Goal: Complete application form

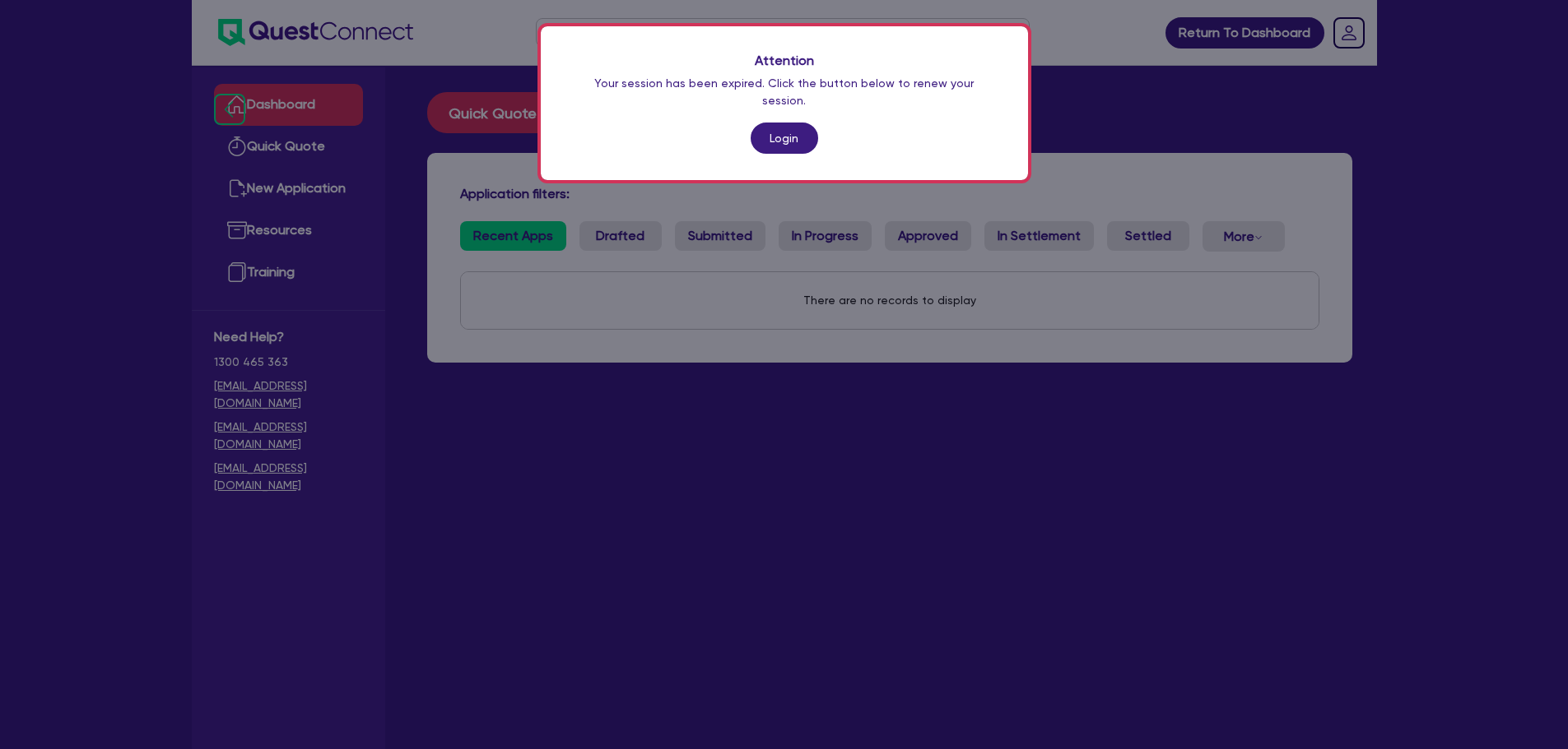
scroll to position [66, 0]
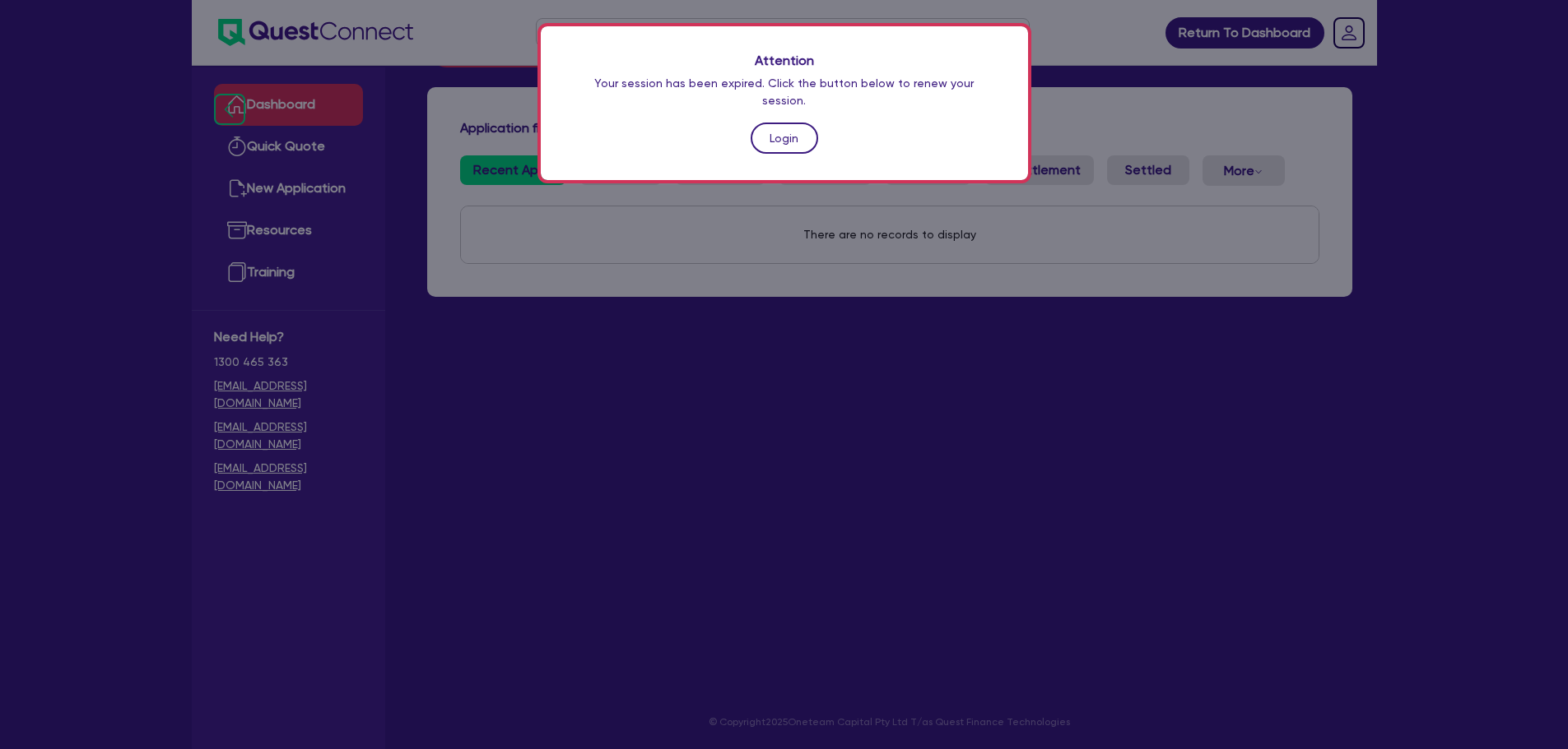
click at [780, 123] on link "Login" at bounding box center [784, 138] width 68 height 31
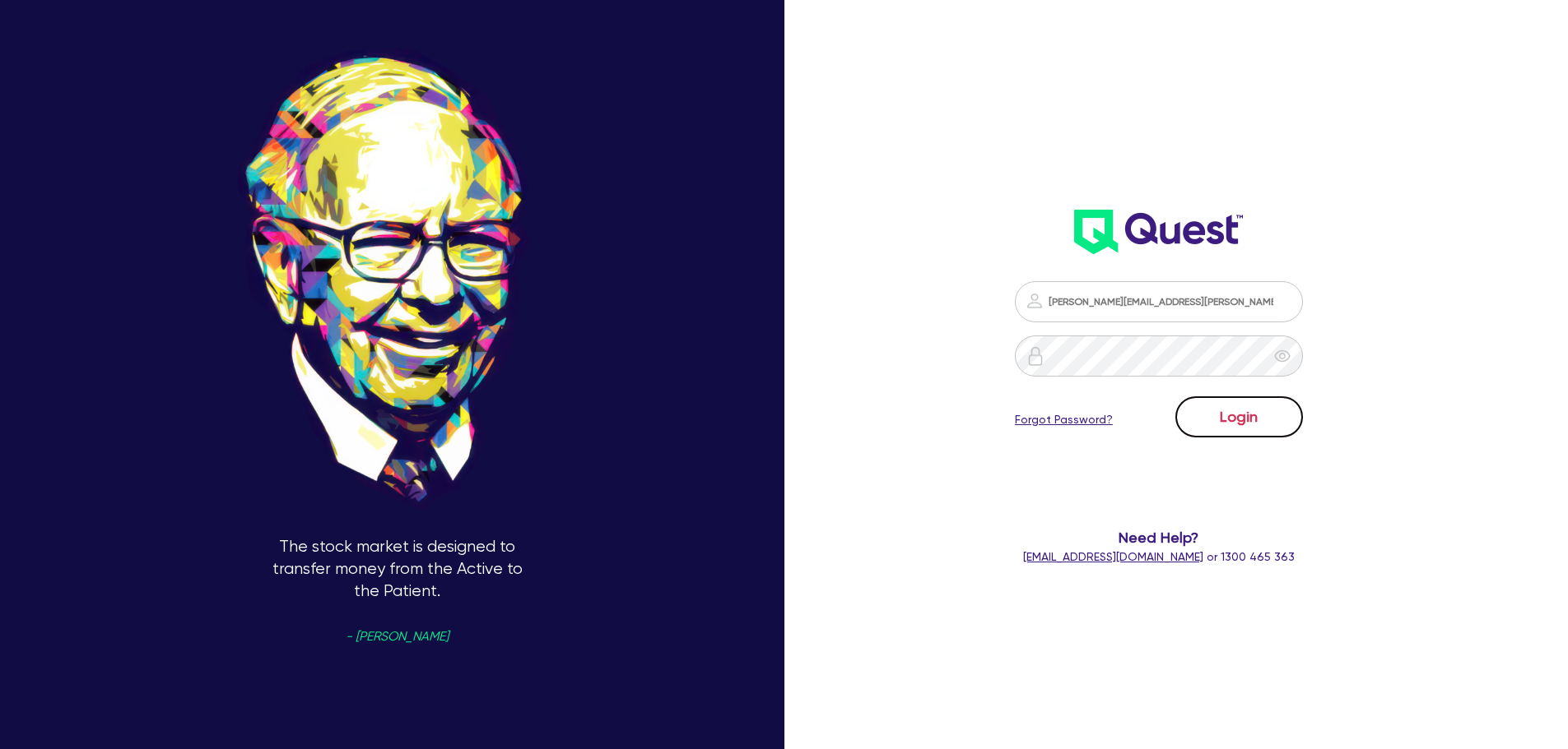
click at [1257, 411] on button "Login" at bounding box center [1239, 417] width 128 height 41
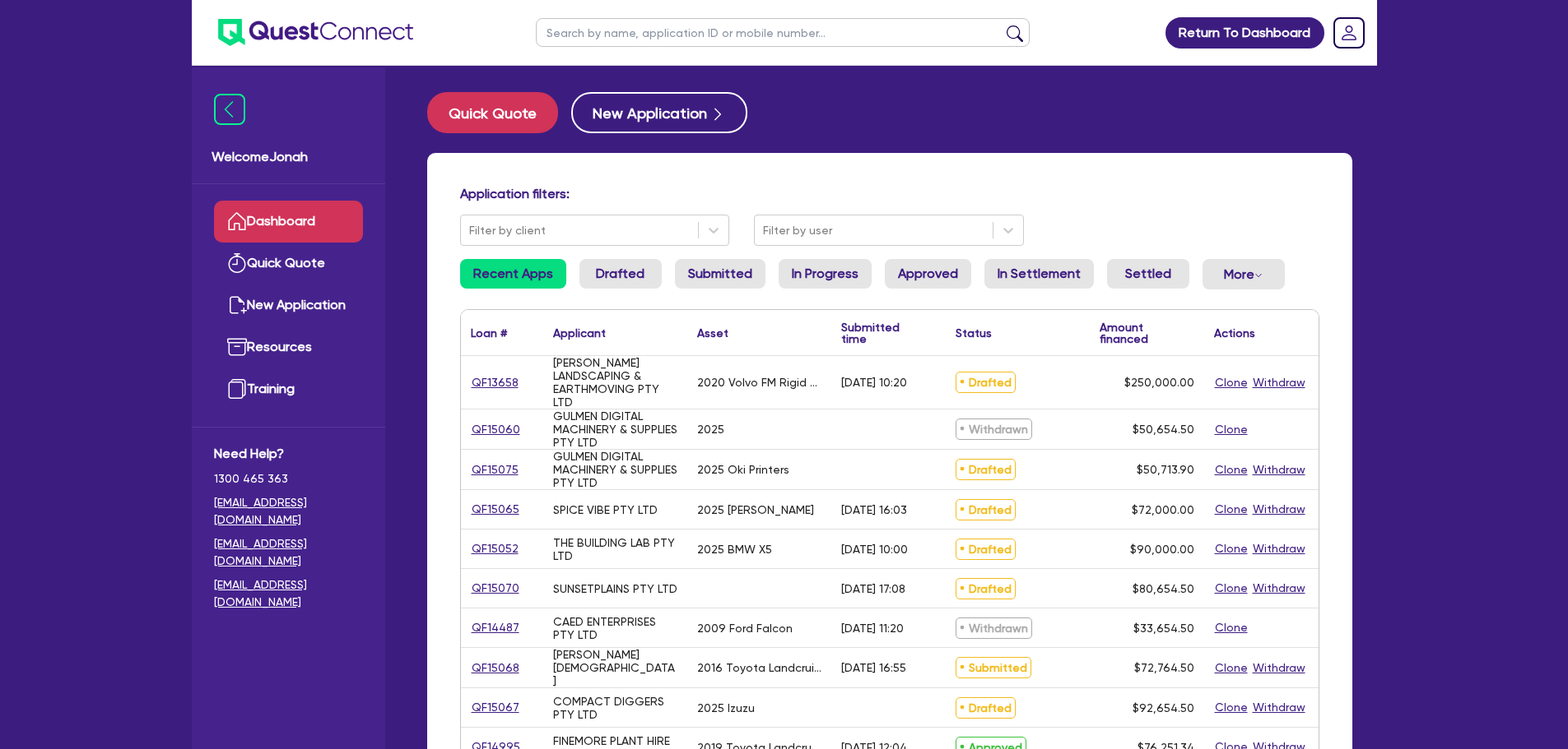
click at [898, 107] on div "Quick Quote New Application" at bounding box center [890, 113] width 925 height 41
click at [619, 24] on input "text" at bounding box center [783, 32] width 494 height 28
type input "[PERSON_NAME]"
click at [1021, 29] on button "submit" at bounding box center [1015, 36] width 27 height 23
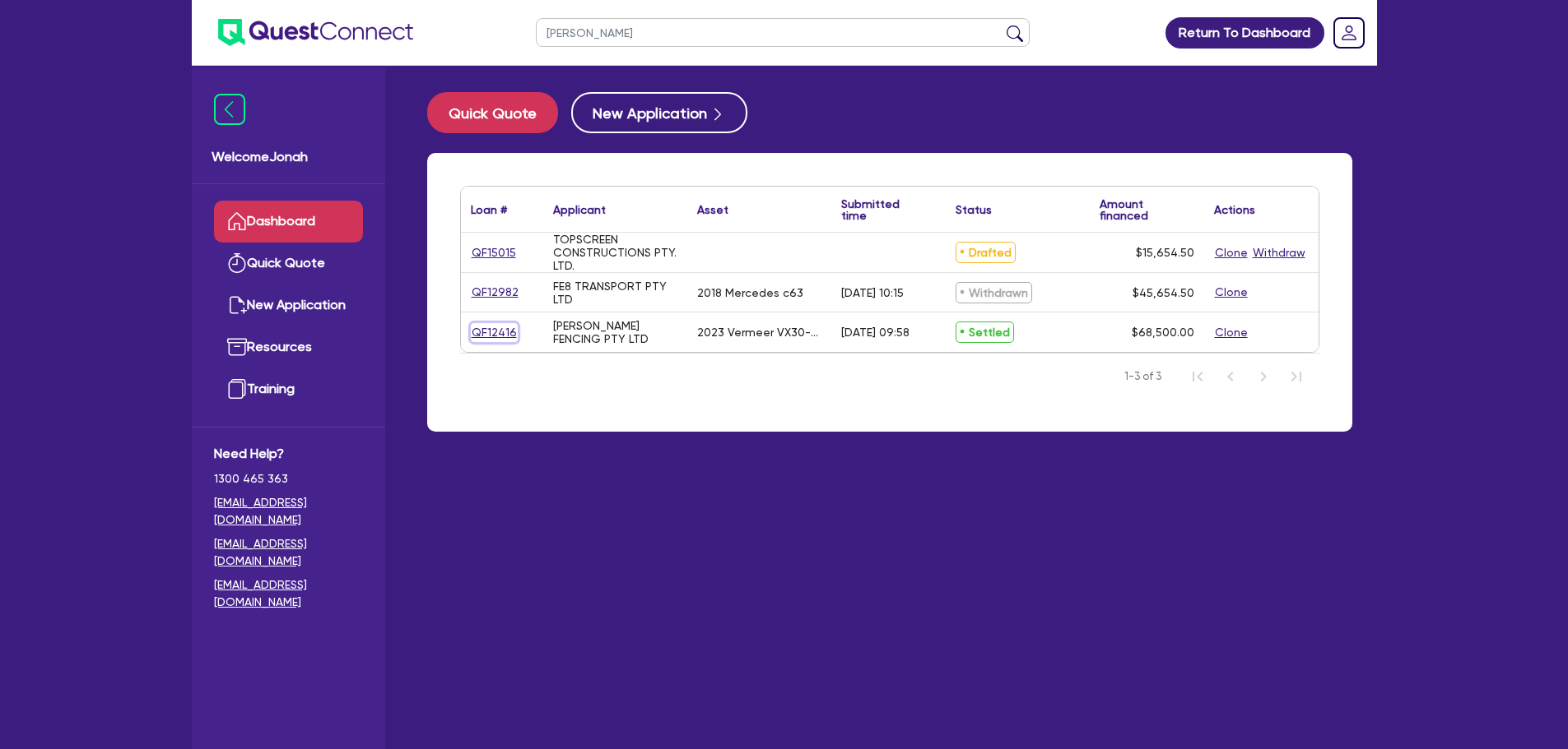
click at [503, 339] on link "QF12416" at bounding box center [494, 332] width 47 height 19
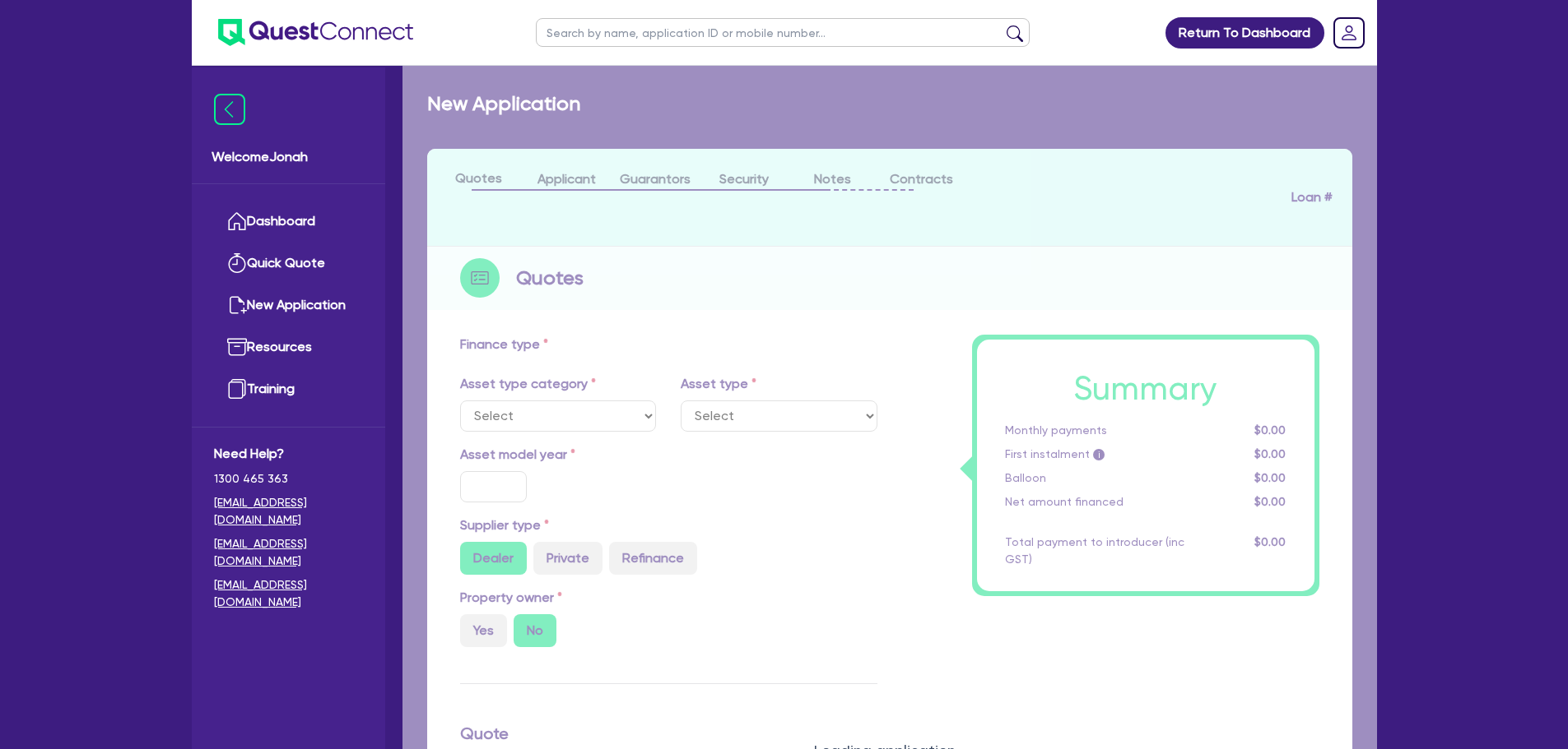
select select "PRIMARY_ASSETS"
type input "2023"
radio input "true"
type input "115,863"
type input "47,363"
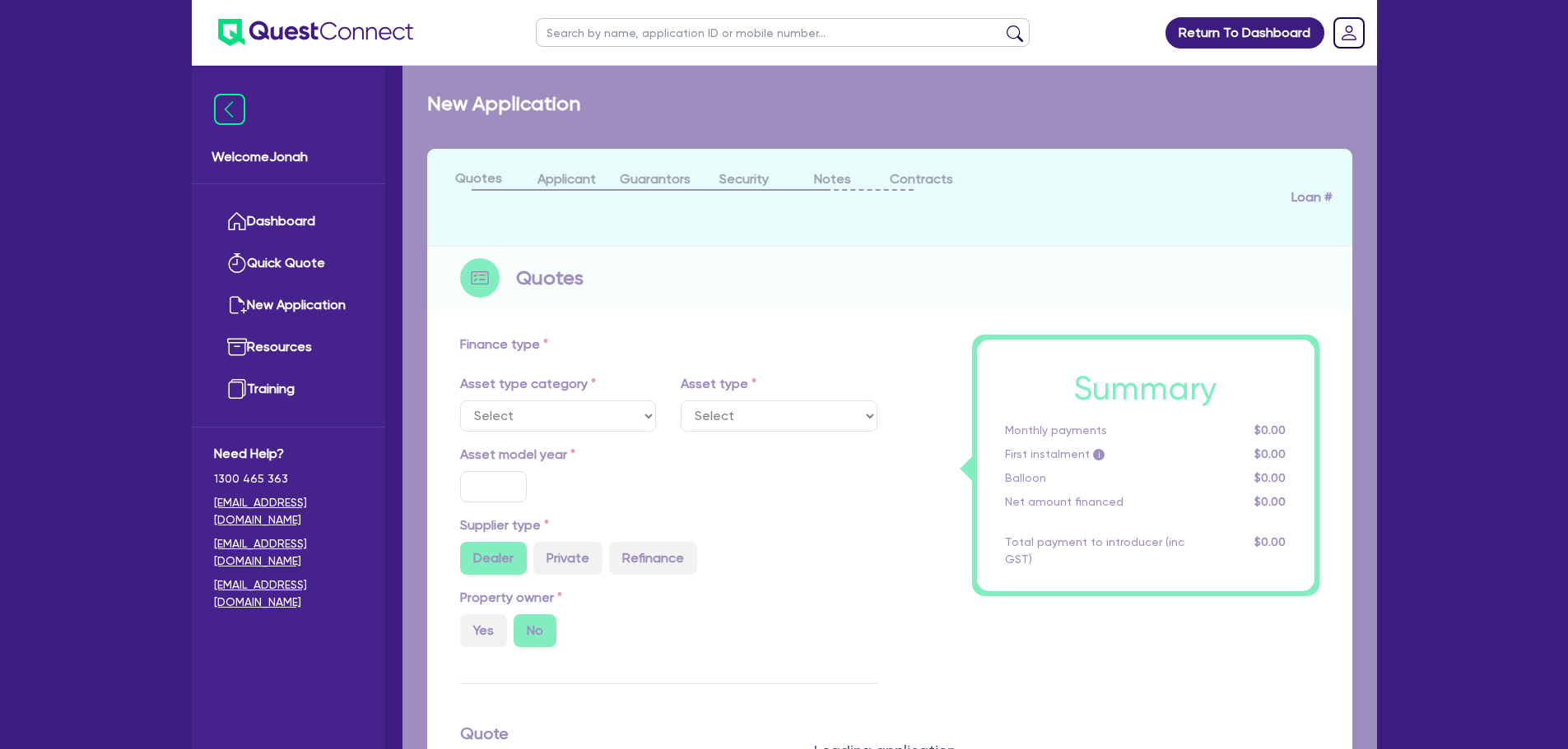
type input "6"
type input "4,110"
radio input "true"
type input "7.99"
type input "495"
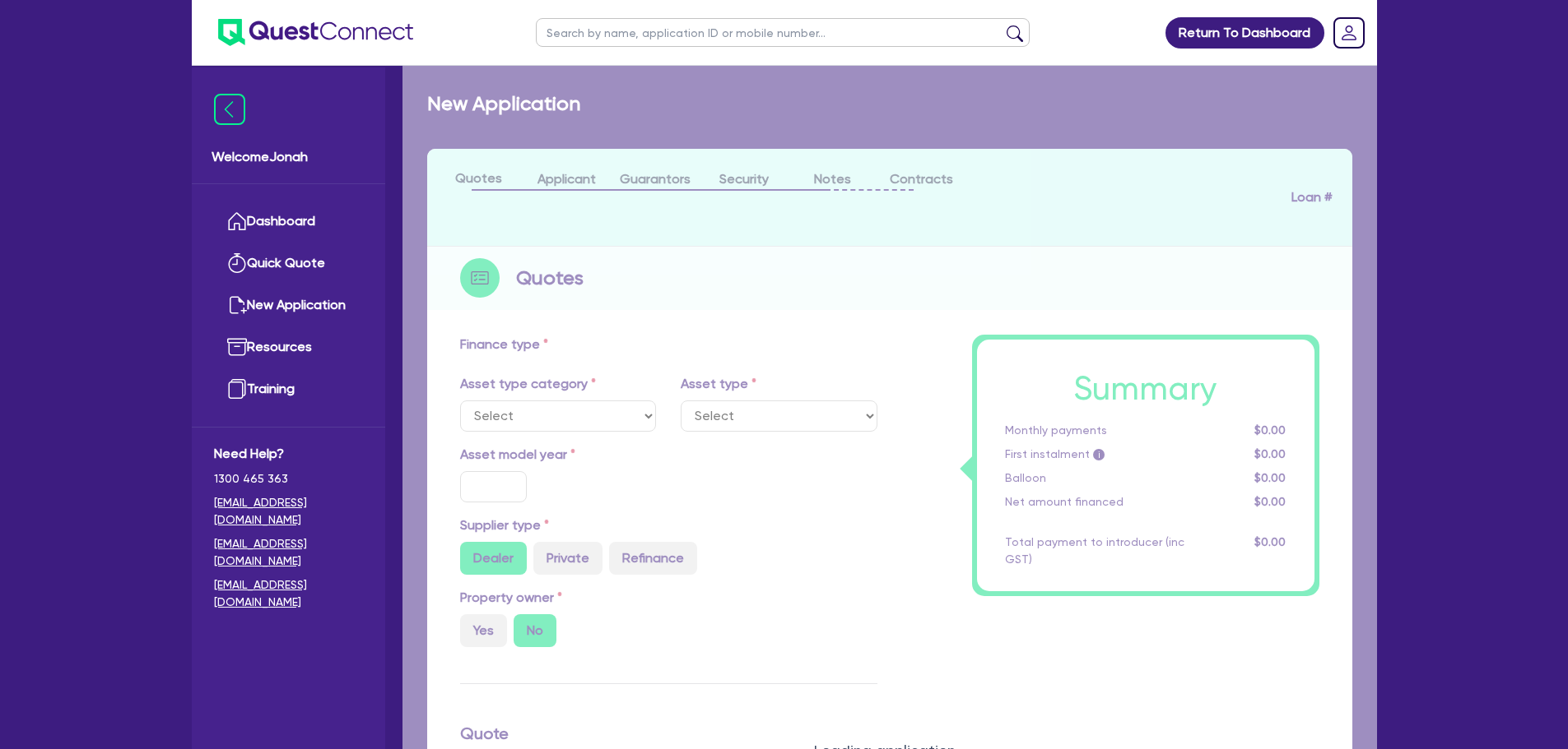
type input "900"
select select "CONSTRUCTION_AND_EARTHMOVING_EQUIPMENT"
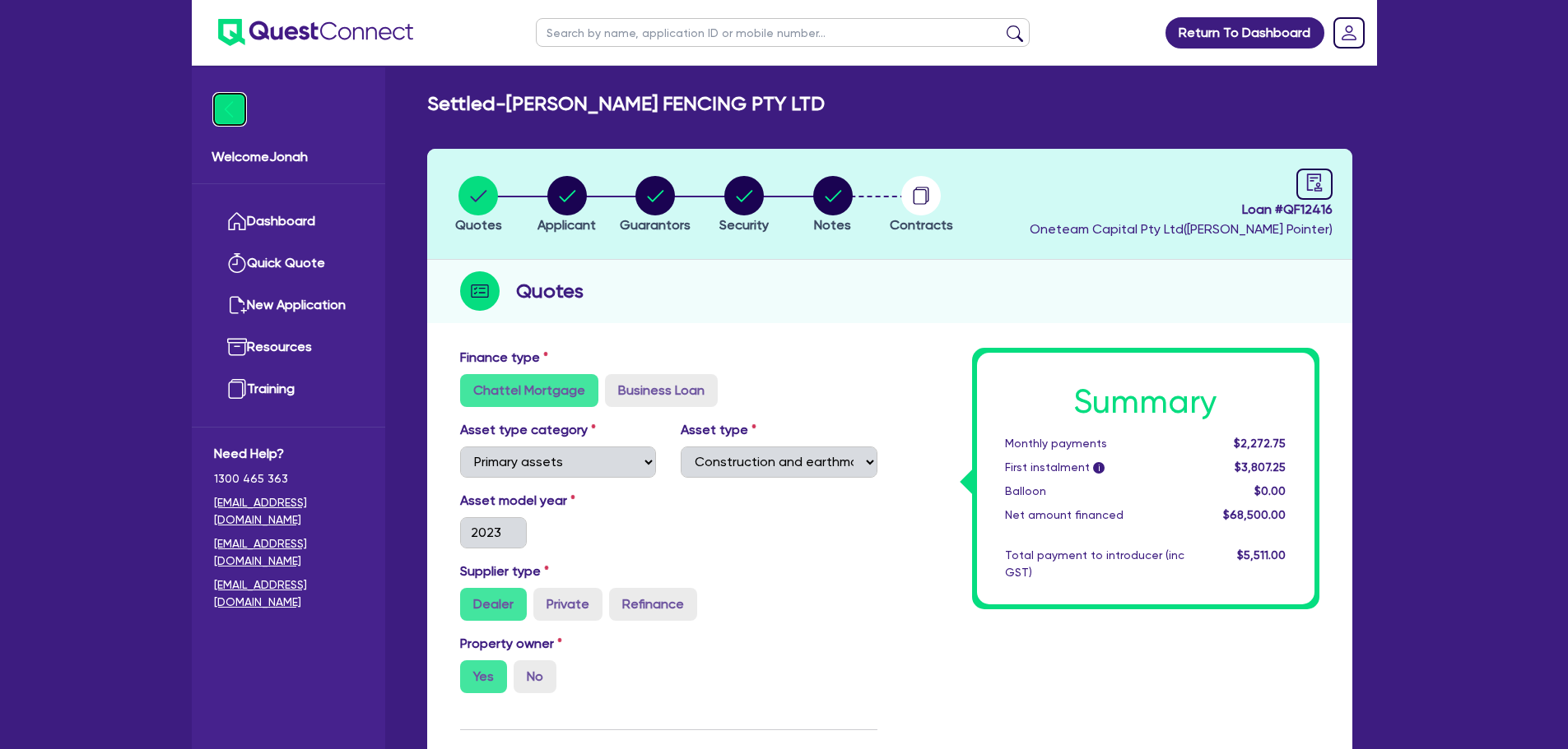
click at [244, 102] on img at bounding box center [229, 109] width 31 height 31
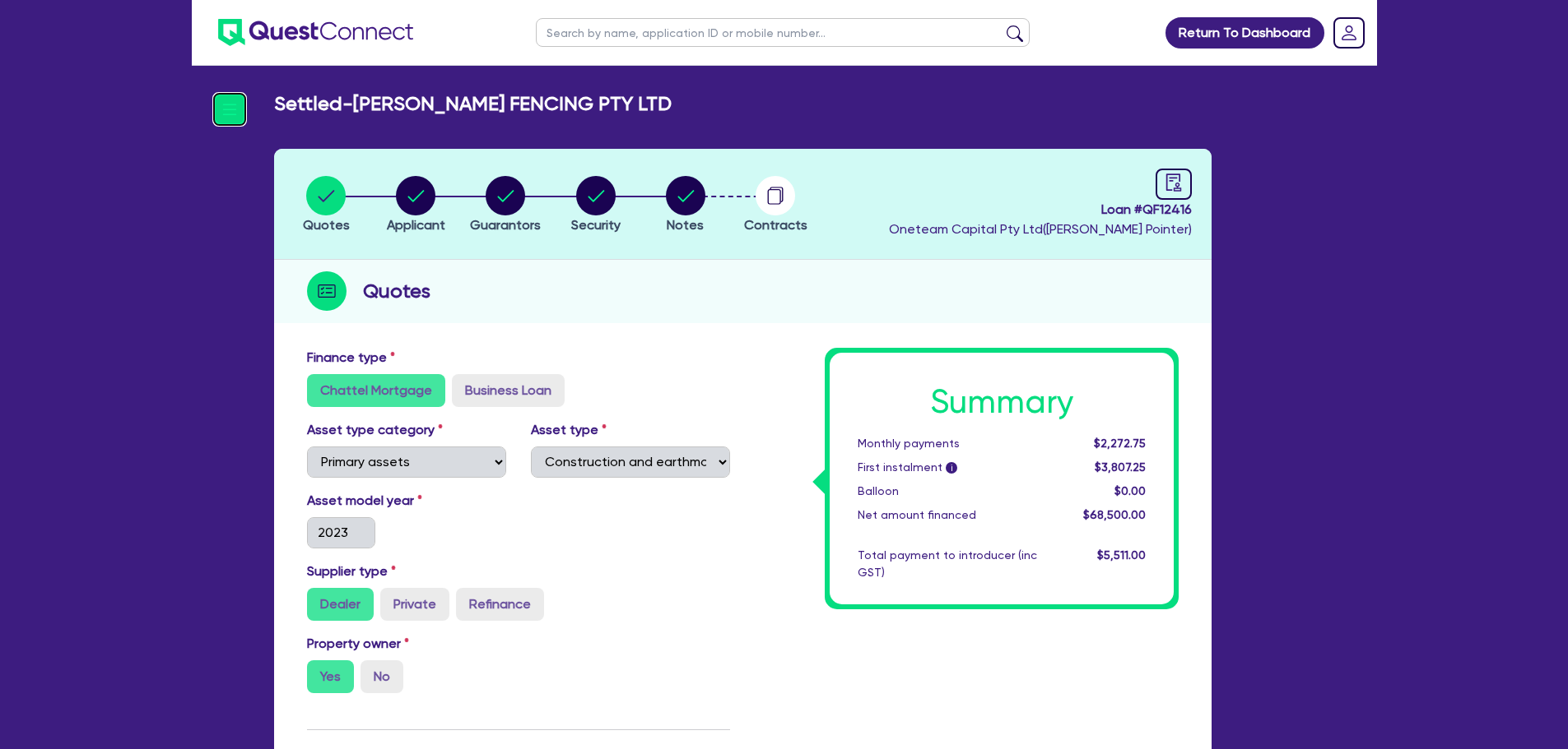
click at [220, 108] on img at bounding box center [229, 109] width 31 height 31
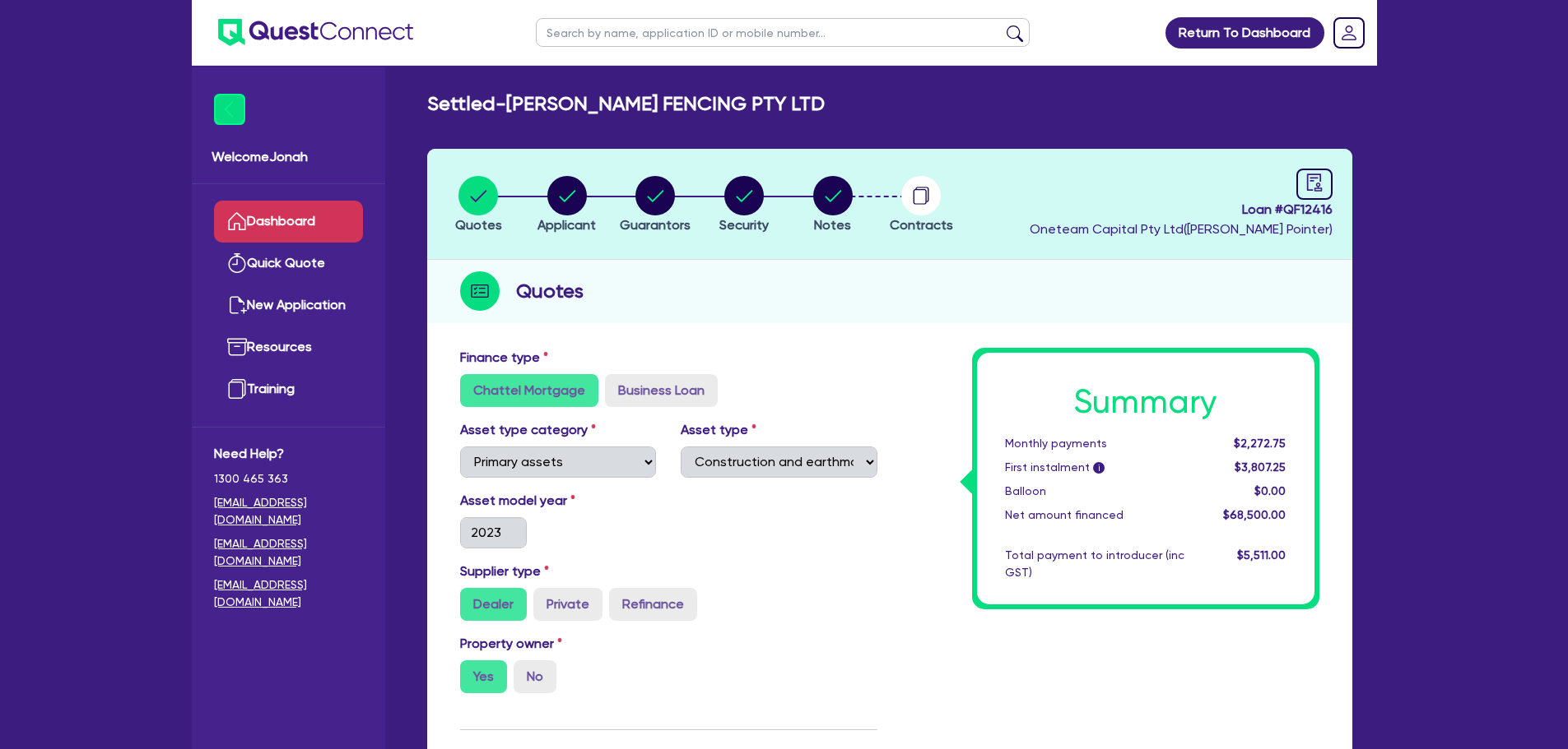
click at [316, 235] on link "Dashboard" at bounding box center [289, 221] width 149 height 42
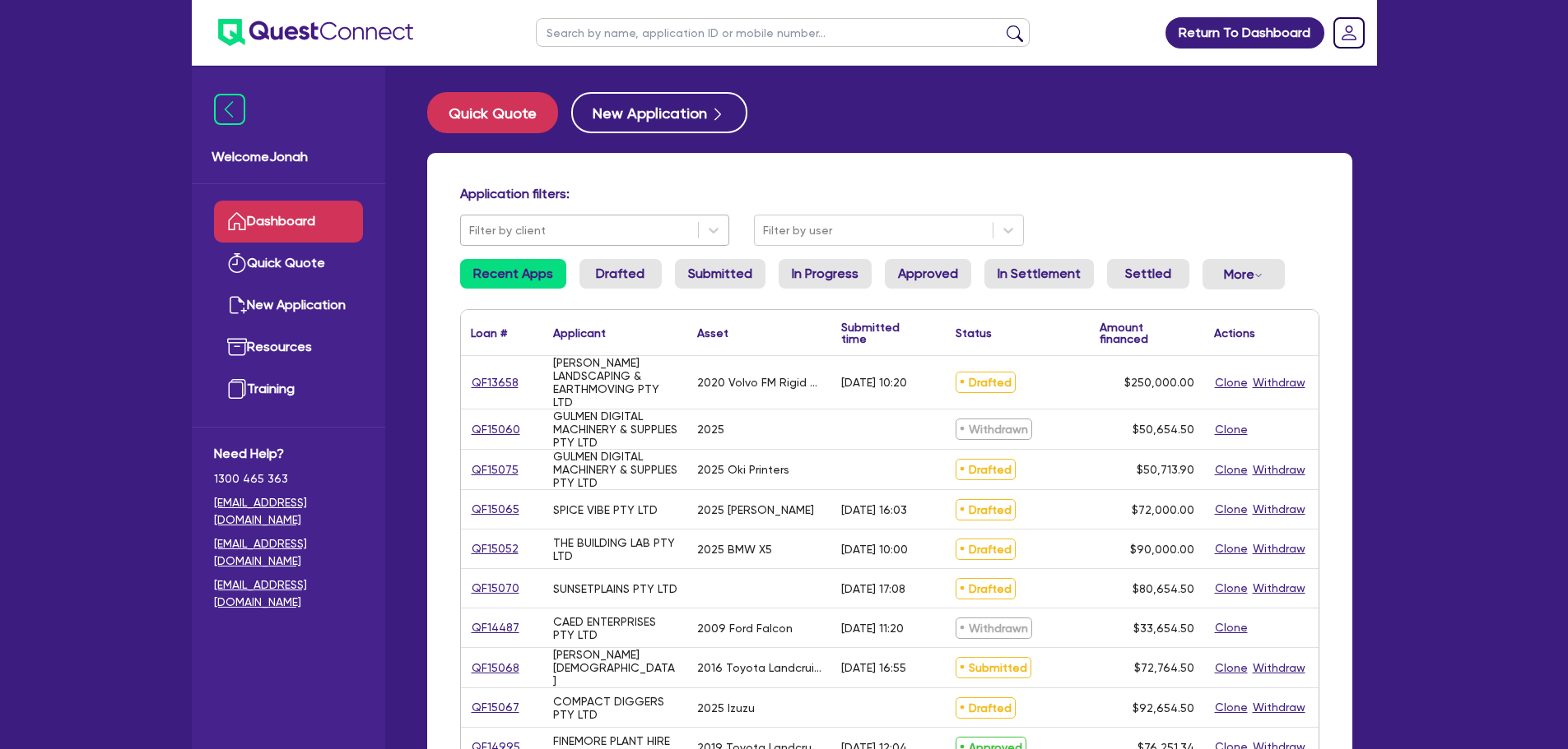
drag, startPoint x: 627, startPoint y: 195, endPoint x: 627, endPoint y: 217, distance: 22.0
click at [627, 205] on div "Application filters:" at bounding box center [890, 196] width 884 height 22
click at [638, 24] on input "text" at bounding box center [783, 32] width 494 height 28
type input "[PERSON_NAME]"
click at [1002, 25] on button "submit" at bounding box center [1015, 36] width 27 height 23
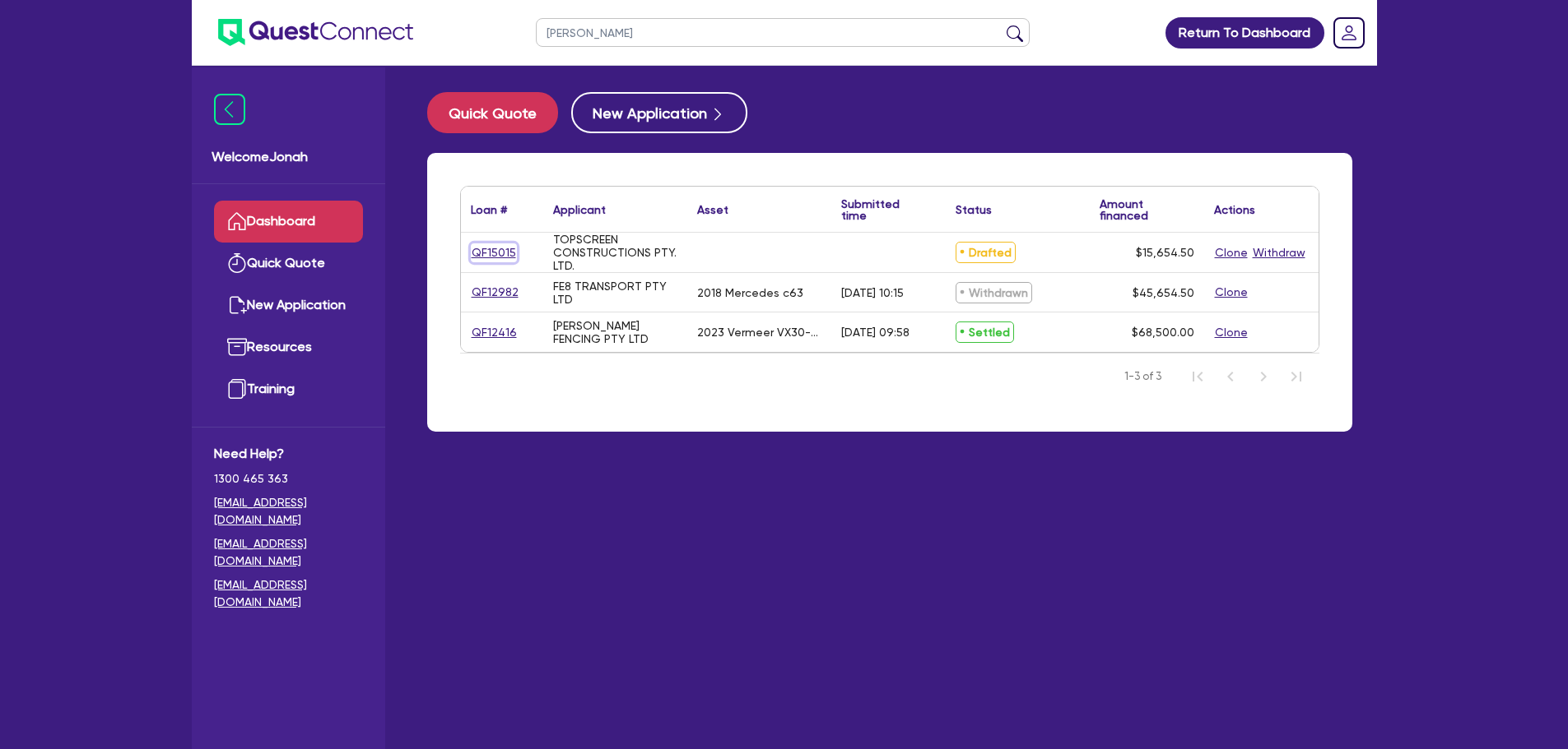
click at [492, 250] on link "QF15015" at bounding box center [494, 252] width 46 height 19
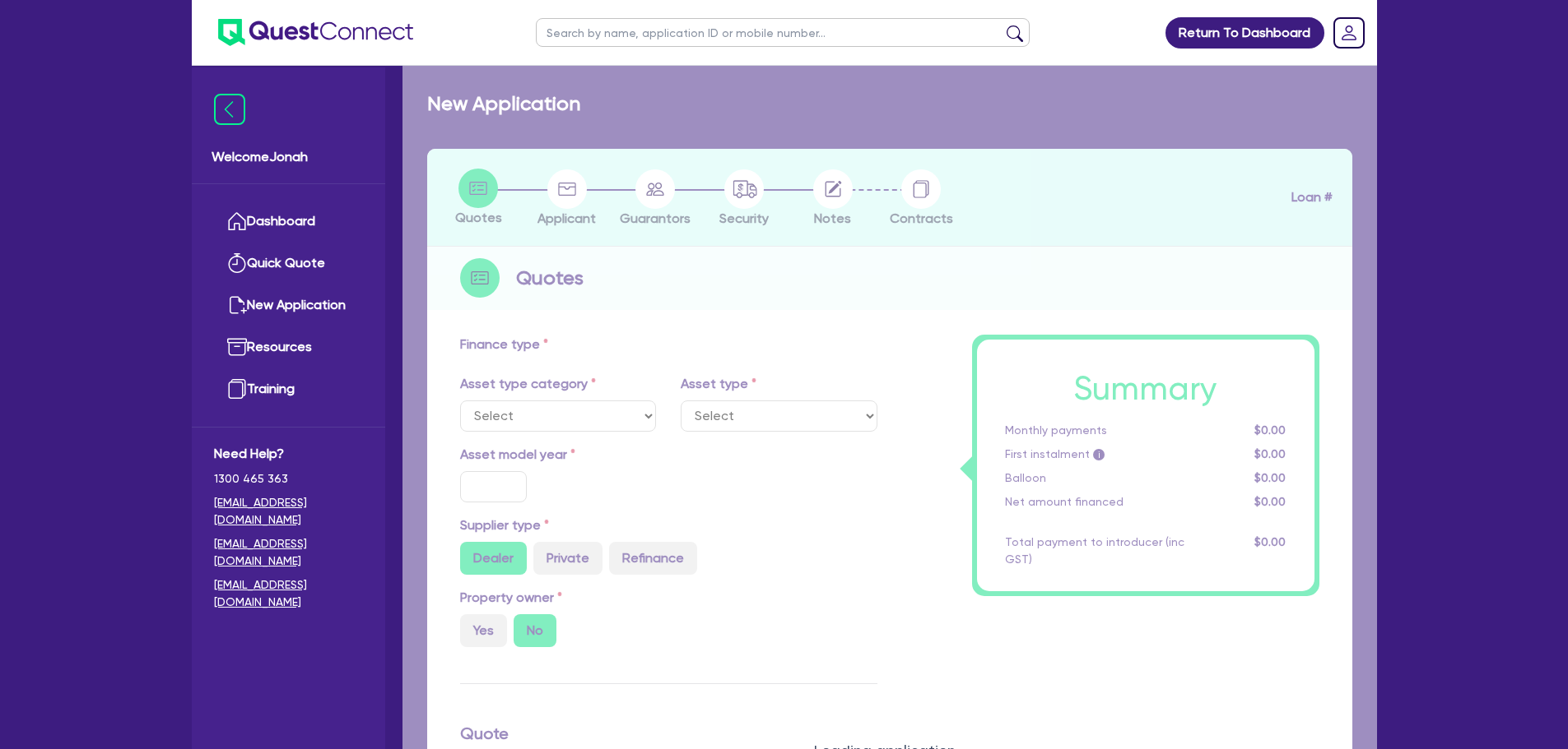
radio input "true"
type input "15,000"
type input "4"
type input "626.18"
type input "10"
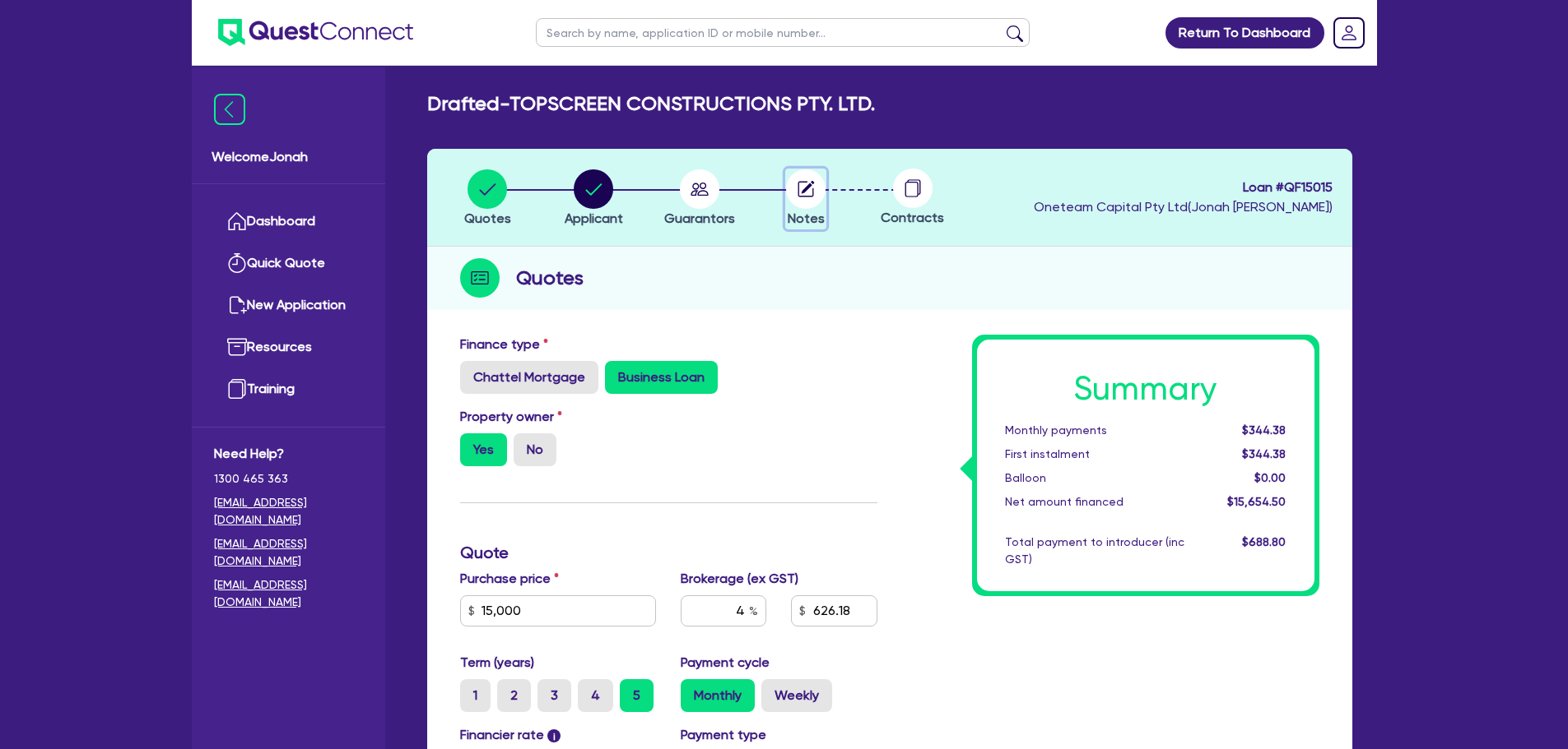
click at [816, 195] on circle "button" at bounding box center [805, 189] width 39 height 39
select select "Other"
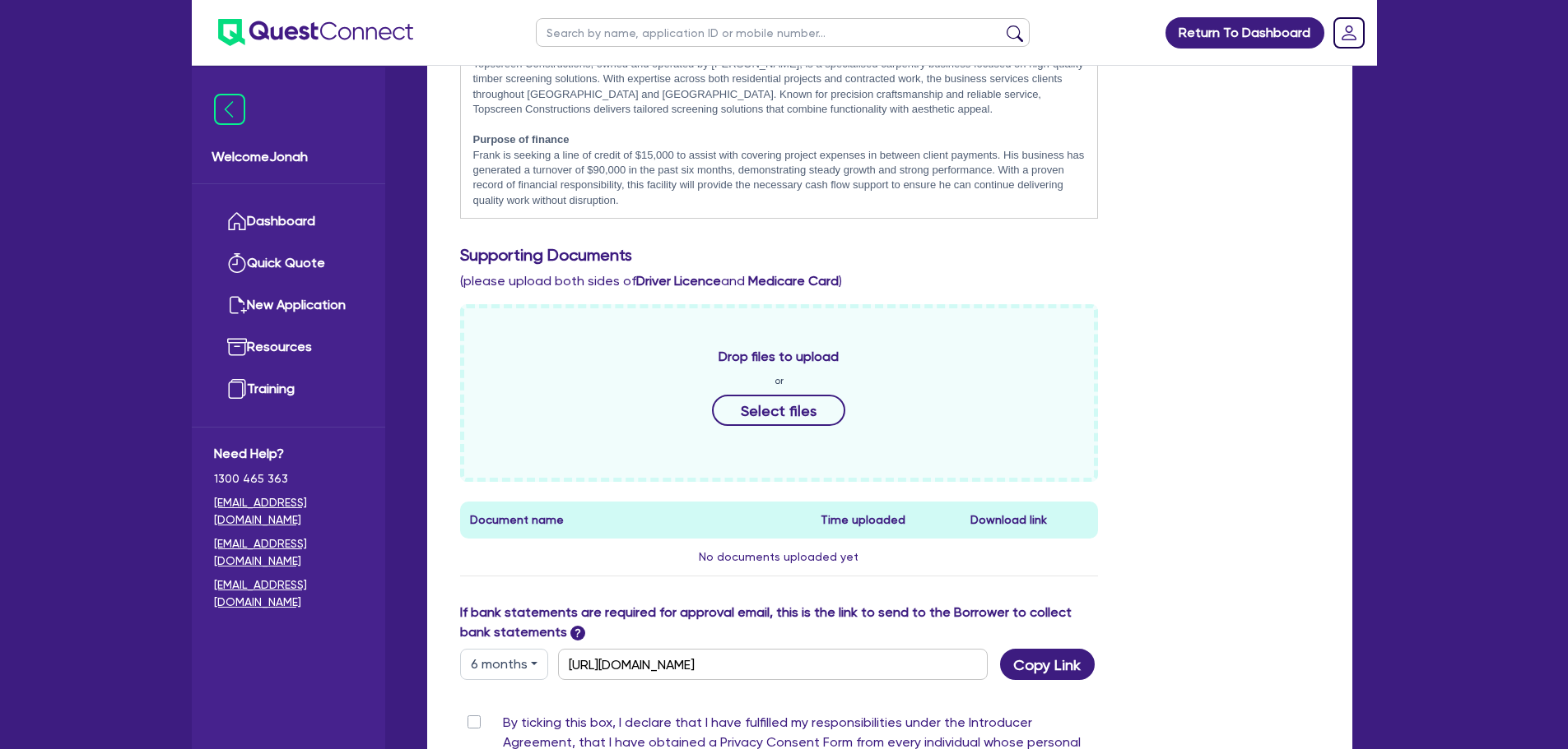
scroll to position [658, 0]
